Goal: Navigation & Orientation: Understand site structure

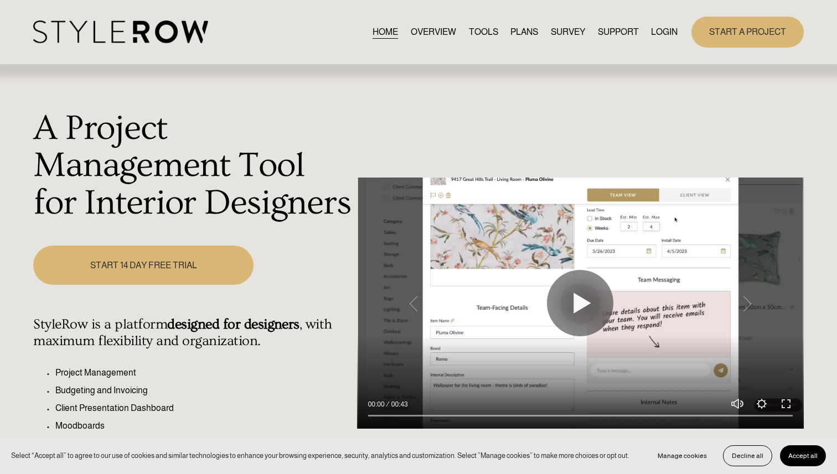
click at [426, 32] on link "OVERVIEW" at bounding box center [433, 31] width 45 height 15
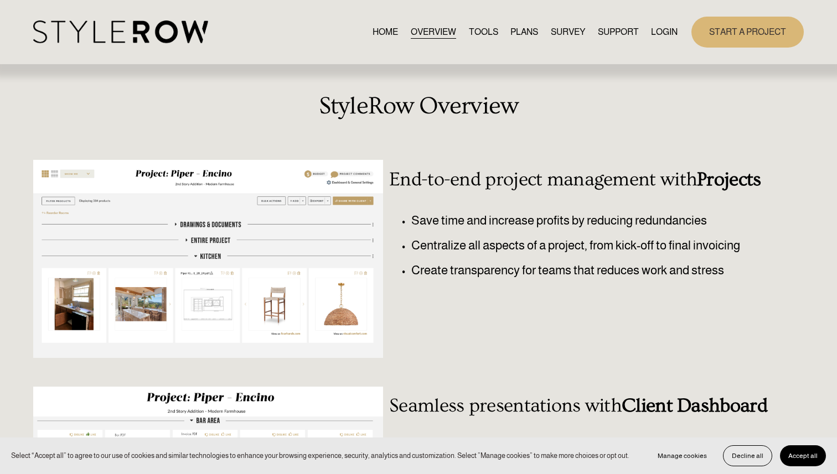
click at [0, 0] on span "QUESTIONS" at bounding box center [0, 0] width 0 height 0
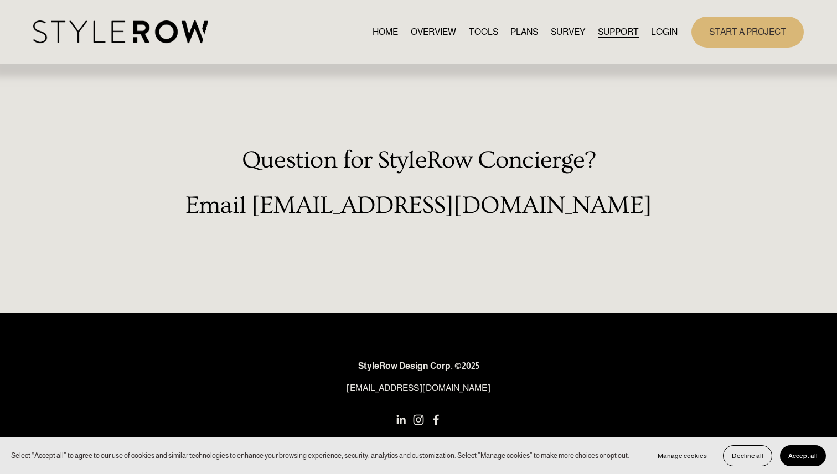
click at [0, 0] on link "RESOURCE CENTER" at bounding box center [0, 0] width 0 height 0
click at [0, 0] on span "FEATURED STYLEBOARD" at bounding box center [0, 0] width 0 height 0
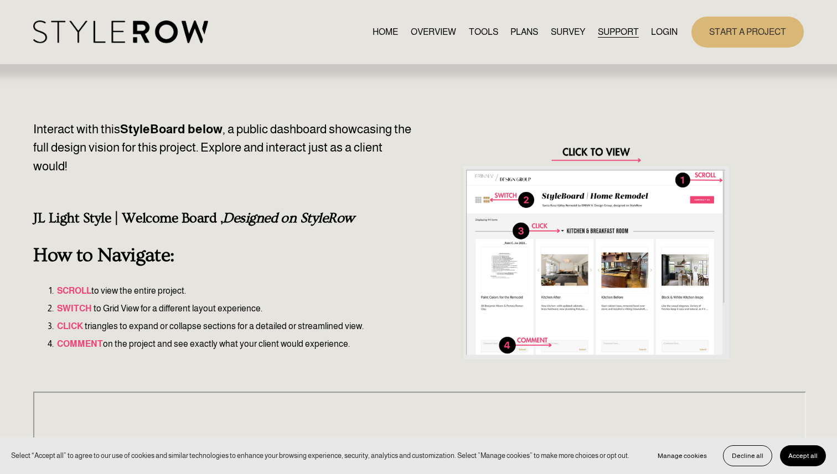
click at [378, 29] on link "HOME" at bounding box center [385, 31] width 25 height 15
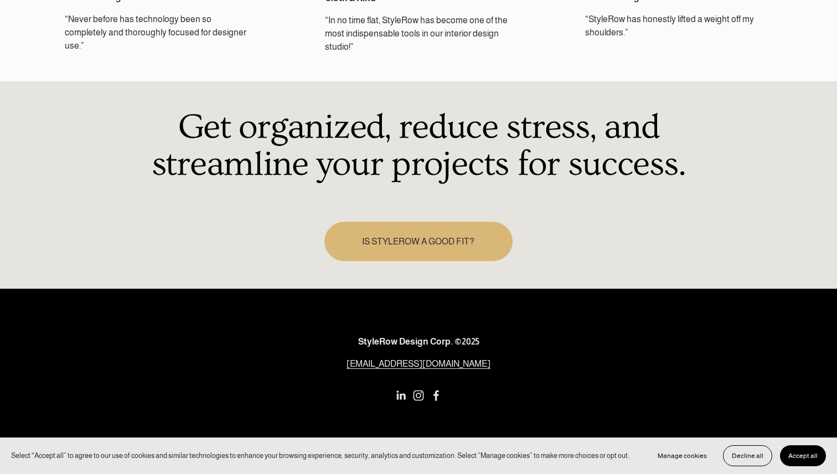
scroll to position [1617, 0]
